Goal: Unclear

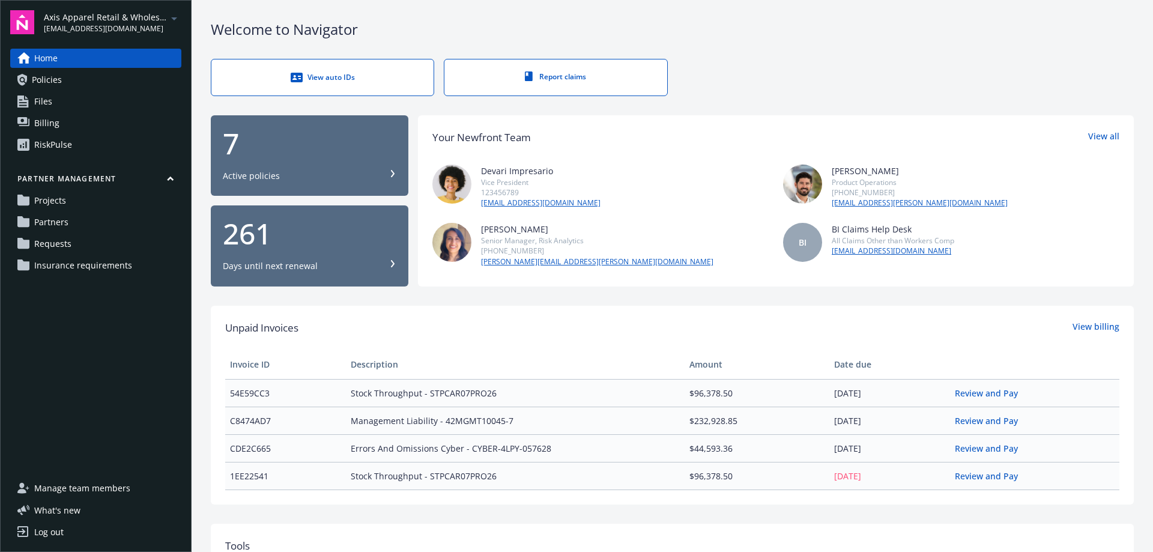
click at [202, 369] on div "Welcome to Navigator View auto IDs Report claims 7 Active policies 261 Days unt…" at bounding box center [672, 457] width 961 height 915
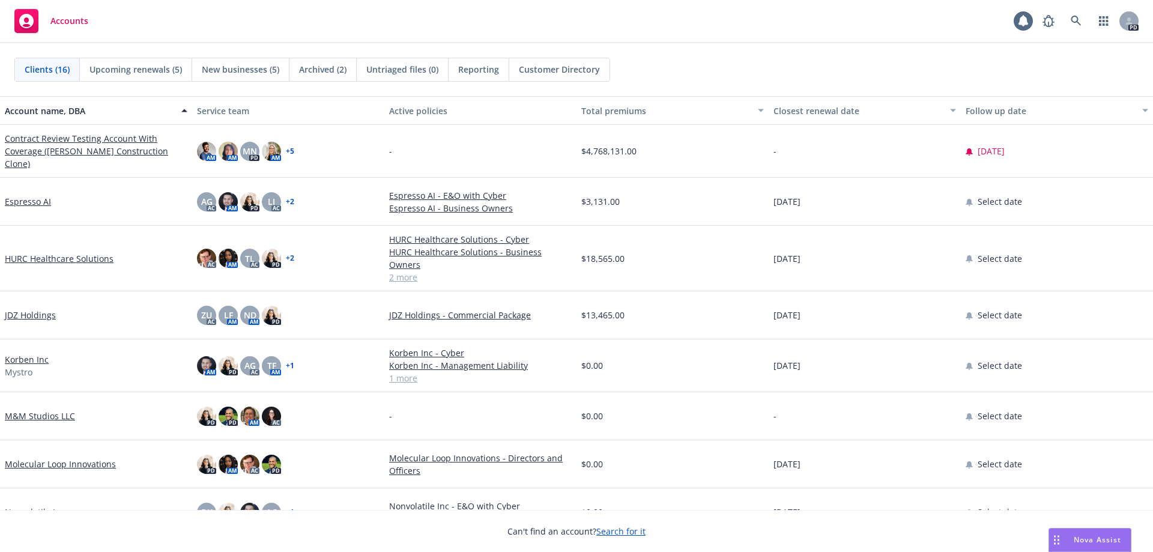
click at [1100, 533] on div "Nova Assist" at bounding box center [1090, 539] width 82 height 23
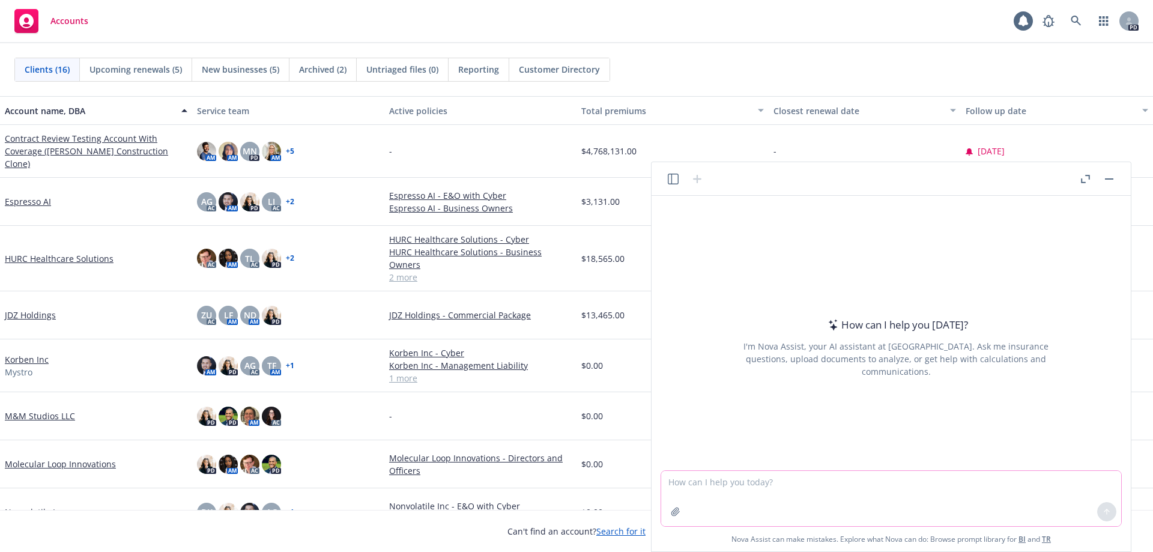
click at [890, 489] on textarea at bounding box center [891, 498] width 460 height 55
